Goal: Information Seeking & Learning: Compare options

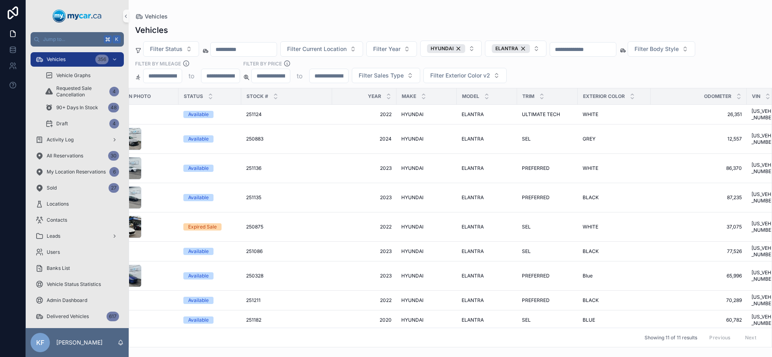
scroll to position [29, 0]
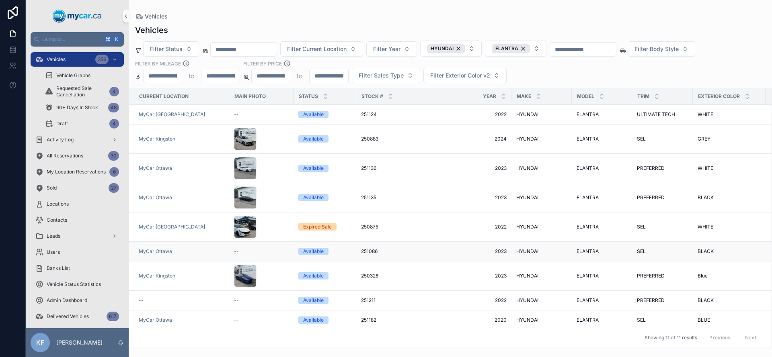
click at [372, 248] on span "251086" at bounding box center [369, 251] width 16 height 6
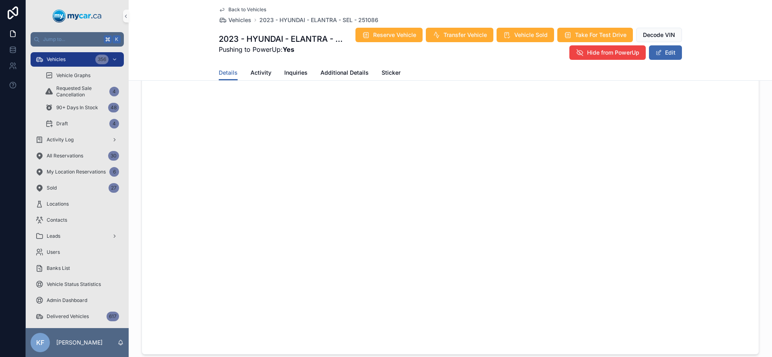
scroll to position [374, 0]
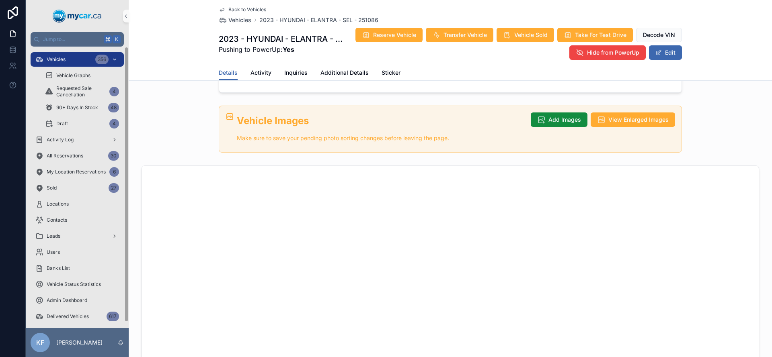
click at [52, 56] on span "Vehicles" at bounding box center [56, 59] width 19 height 6
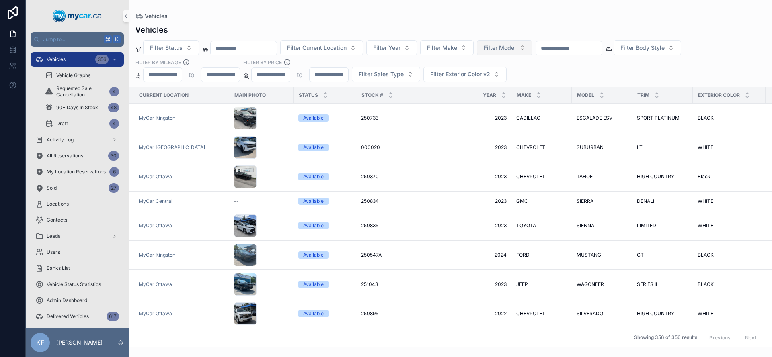
click at [530, 50] on button "Filter Model" at bounding box center [504, 47] width 55 height 15
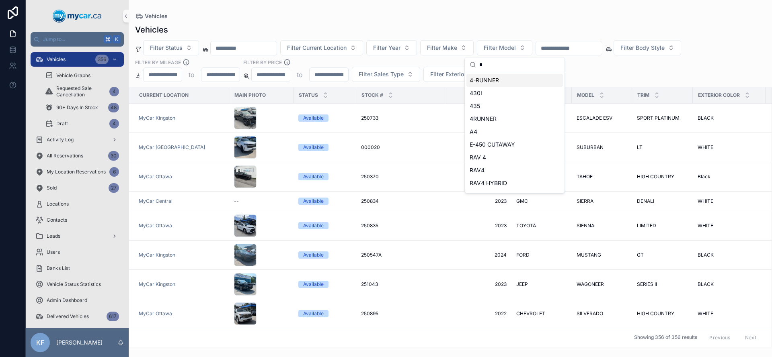
type input "*"
click at [509, 82] on div "4-RUNNER" at bounding box center [514, 80] width 97 height 13
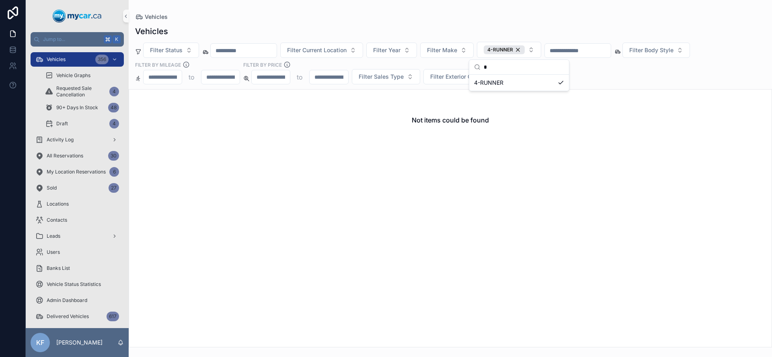
click at [459, 13] on div "Vehicles" at bounding box center [450, 17] width 630 height 8
click at [525, 50] on div "4-RUNNER" at bounding box center [504, 49] width 41 height 9
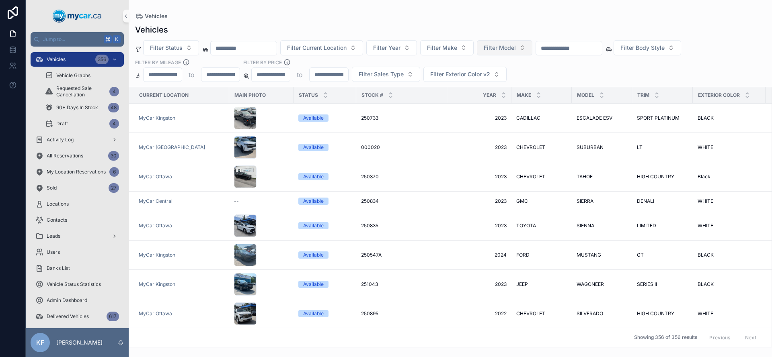
click at [530, 52] on button "Filter Model" at bounding box center [504, 47] width 55 height 15
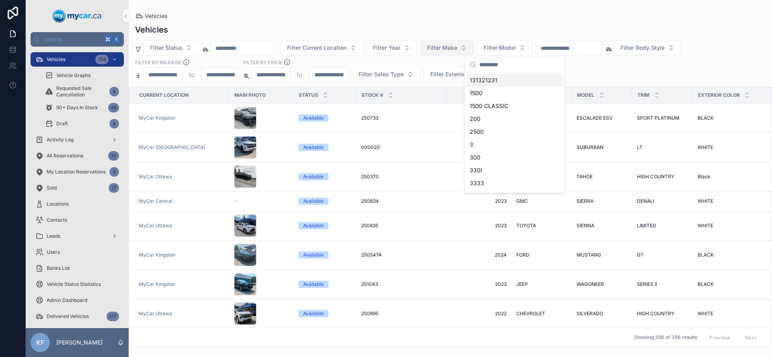
click at [457, 49] on span "Filter Make" at bounding box center [442, 48] width 30 height 8
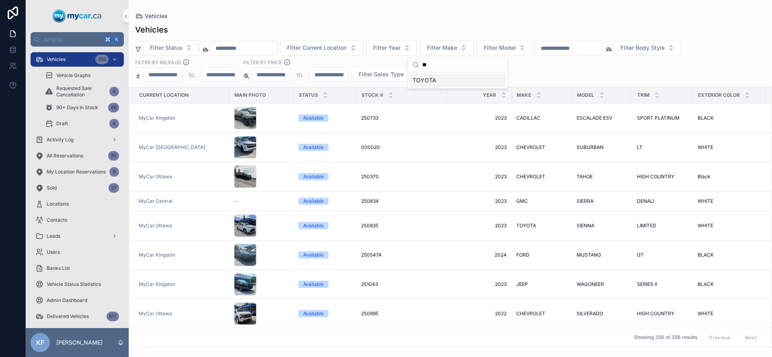
type input "**"
click at [444, 77] on span "Filter Exterior Color v2" at bounding box center [460, 74] width 60 height 8
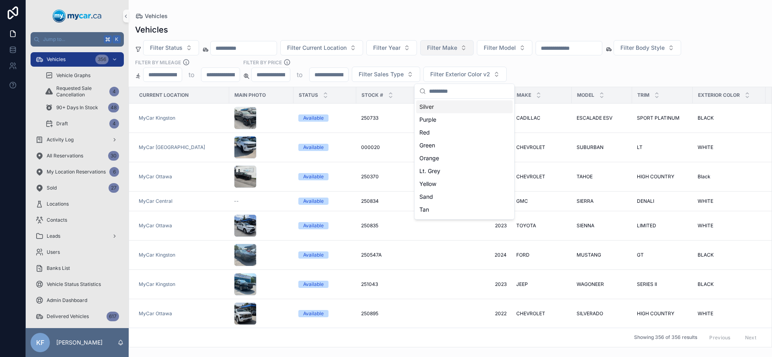
click at [450, 41] on button "Filter Make" at bounding box center [446, 47] width 53 height 15
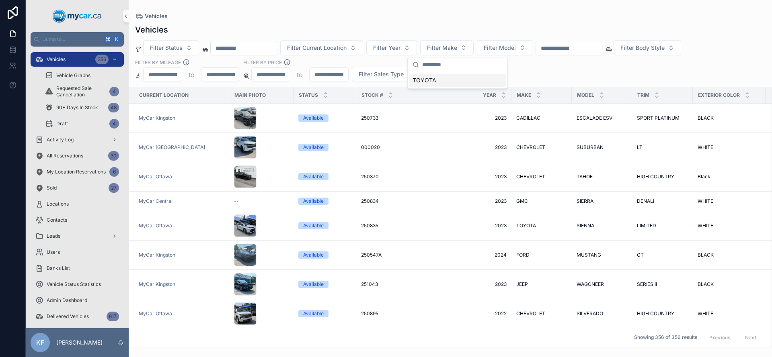
click at [435, 77] on div "TOYOTA" at bounding box center [457, 80] width 97 height 13
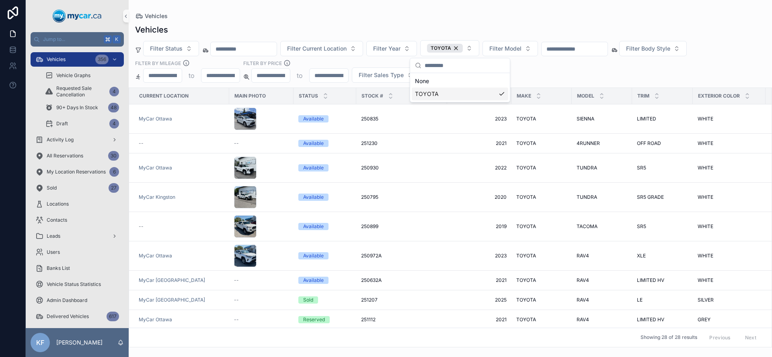
click at [424, 4] on div "Vehicles Vehicles Filter Status Filter Current Location Filter Year TOYOTA Filt…" at bounding box center [450, 174] width 643 height 348
click at [343, 140] on div "Available" at bounding box center [324, 143] width 53 height 7
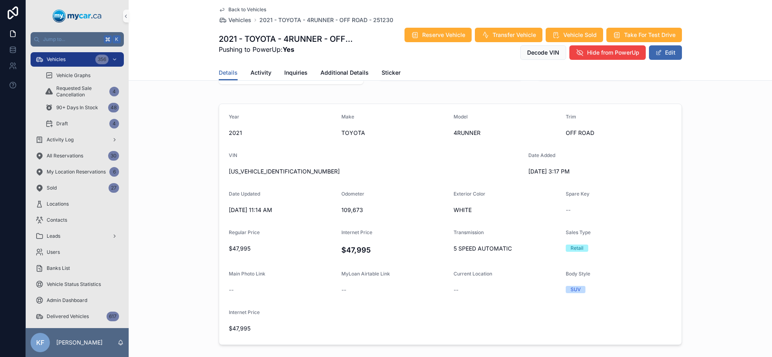
scroll to position [51, 0]
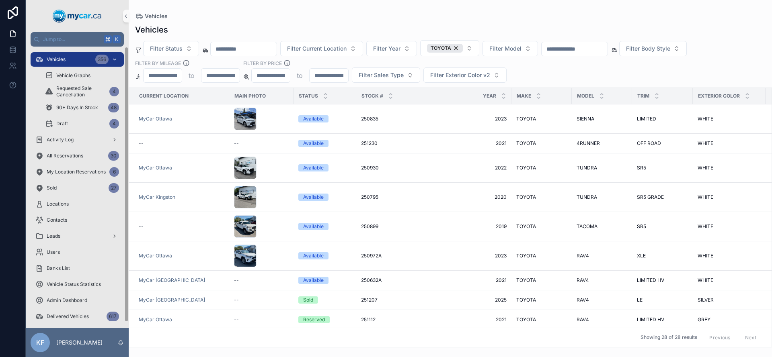
click at [77, 66] on link "Vehicles 356" at bounding box center [77, 59] width 93 height 14
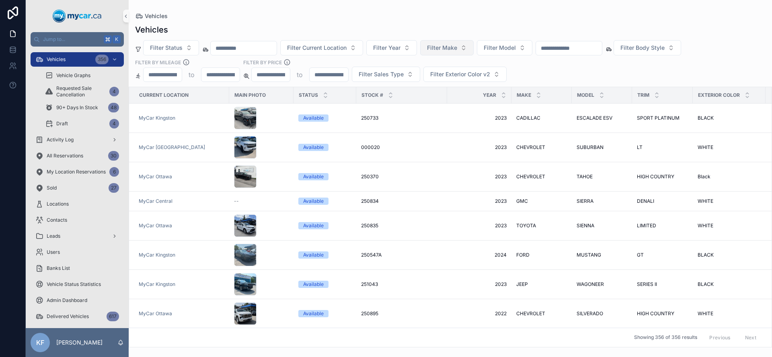
click at [471, 49] on button "Filter Make" at bounding box center [446, 47] width 53 height 15
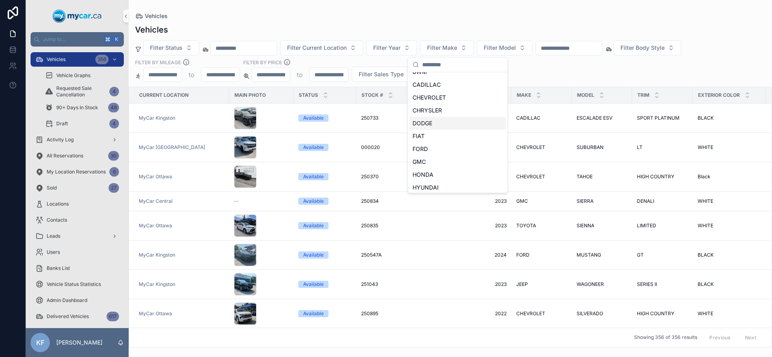
click at [441, 121] on div "DODGE" at bounding box center [457, 123] width 97 height 13
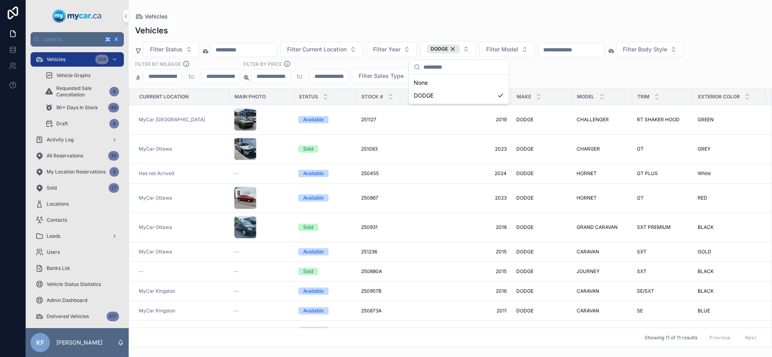
click at [515, 23] on div "Vehicles Filter Status Filter Current Location Filter Year DODGE Filter Model F…" at bounding box center [450, 184] width 643 height 328
click at [306, 150] on div "Sold" at bounding box center [308, 149] width 10 height 7
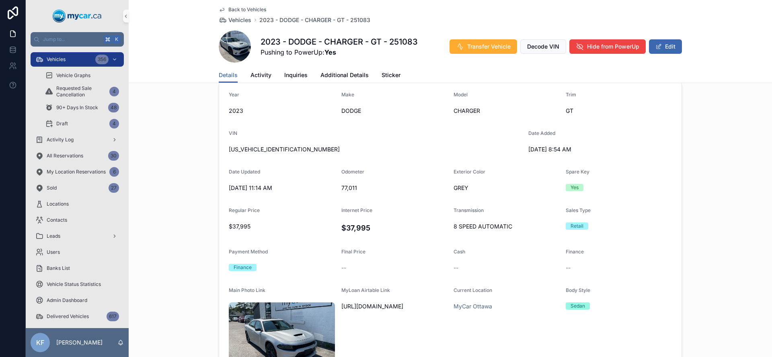
scroll to position [201, 0]
